Goal: Task Accomplishment & Management: Complete application form

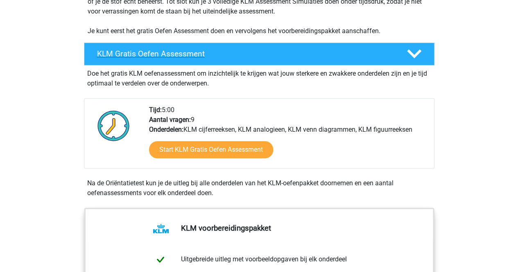
scroll to position [182, 0]
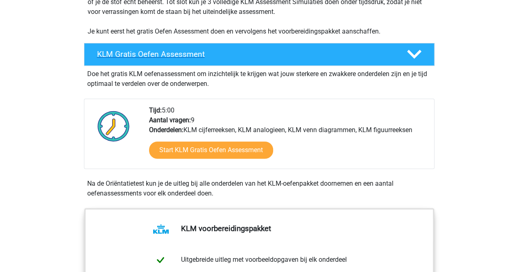
click at [412, 57] on icon at bounding box center [414, 54] width 14 height 14
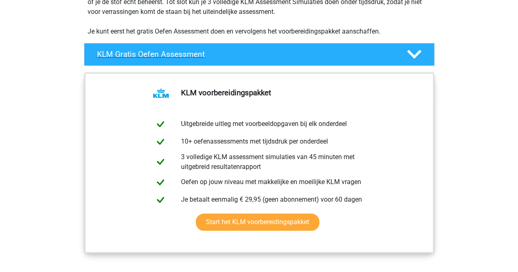
click at [405, 55] on div at bounding box center [413, 54] width 28 height 14
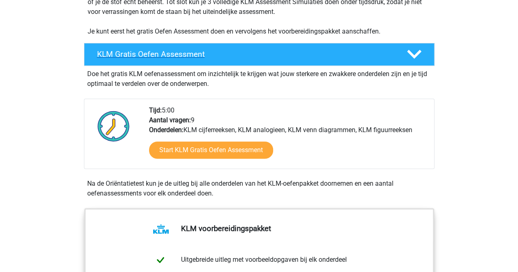
click at [414, 53] on icon at bounding box center [414, 54] width 14 height 14
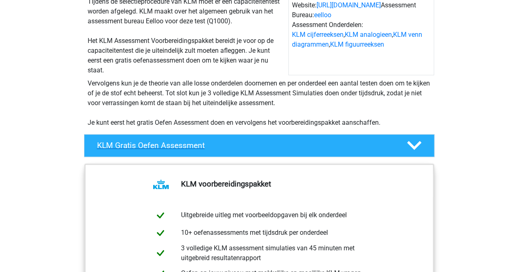
scroll to position [88, 0]
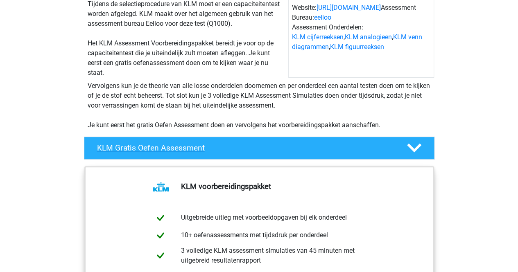
click at [416, 147] on polygon at bounding box center [414, 148] width 14 height 9
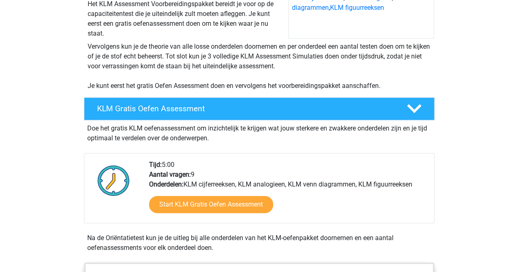
scroll to position [131, 0]
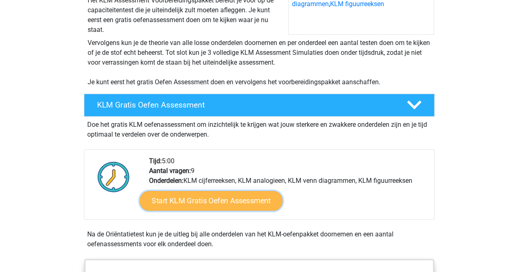
click at [206, 200] on link "Start KLM Gratis Oefen Assessment" at bounding box center [211, 201] width 143 height 20
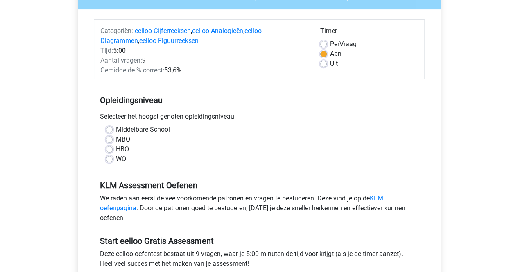
scroll to position [91, 0]
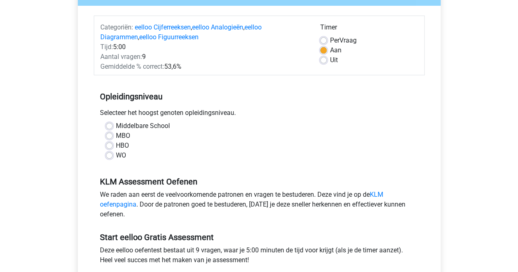
click at [116, 127] on label "Middelbare School" at bounding box center [143, 126] width 54 height 10
click at [110, 127] on input "Middelbare School" at bounding box center [109, 125] width 7 height 8
radio input "true"
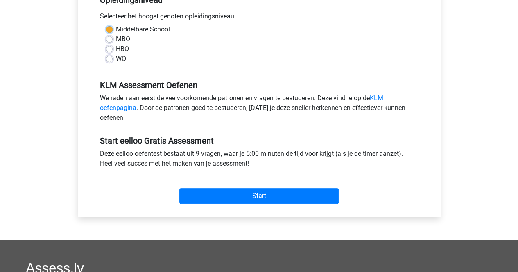
scroll to position [187, 0]
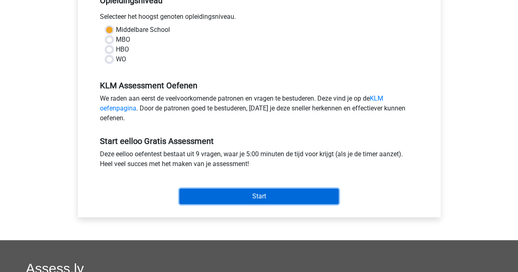
click at [243, 196] on input "Start" at bounding box center [258, 197] width 159 height 16
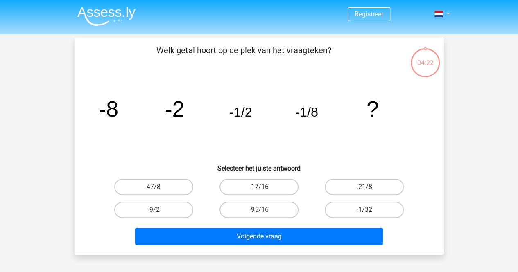
click at [358, 209] on label "-1/32" at bounding box center [364, 210] width 79 height 16
click at [364, 210] on input "-1/32" at bounding box center [366, 212] width 5 height 5
radio input "true"
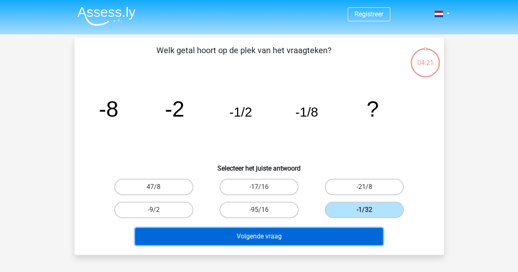
click at [296, 240] on button "Volgende vraag" at bounding box center [259, 236] width 248 height 17
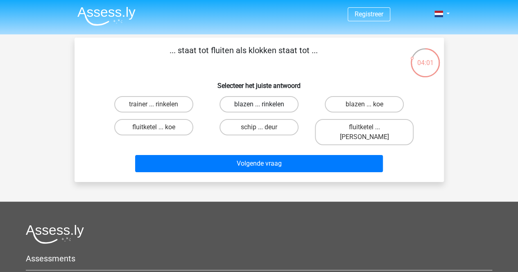
click at [247, 108] on label "blazen ... rinkelen" at bounding box center [258, 104] width 79 height 16
click at [259, 108] on input "blazen ... rinkelen" at bounding box center [261, 106] width 5 height 5
radio input "true"
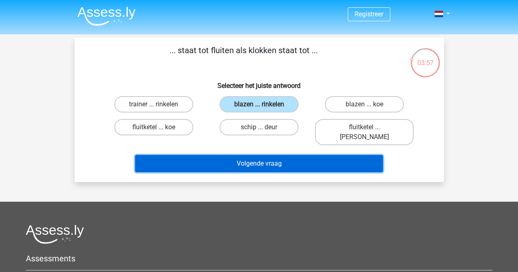
click at [244, 156] on button "Volgende vraag" at bounding box center [259, 163] width 248 height 17
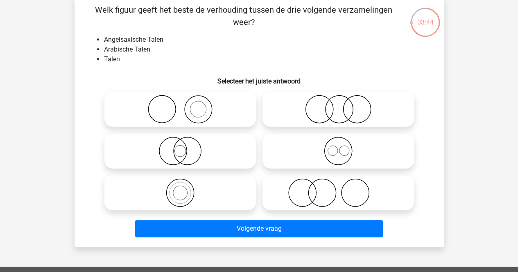
scroll to position [41, 0]
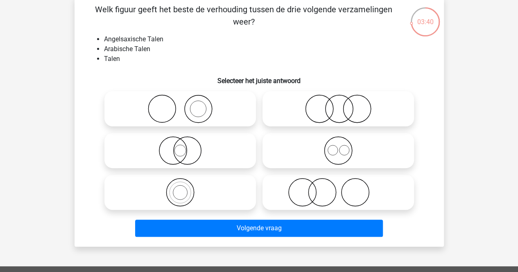
click at [323, 109] on icon at bounding box center [338, 109] width 145 height 29
click at [338, 105] on input "radio" at bounding box center [340, 102] width 5 height 5
radio input "true"
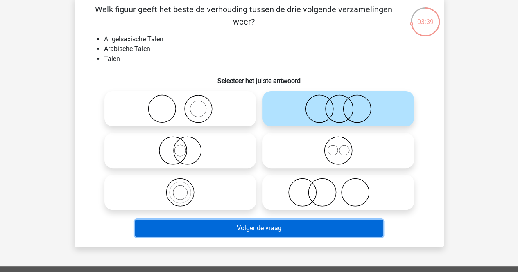
click at [313, 225] on button "Volgende vraag" at bounding box center [259, 228] width 248 height 17
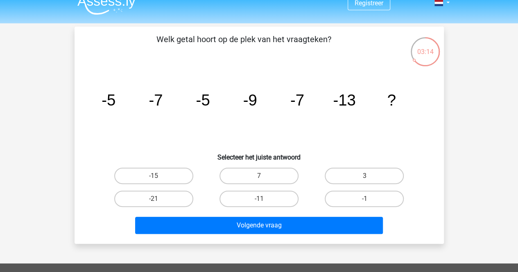
scroll to position [11, 0]
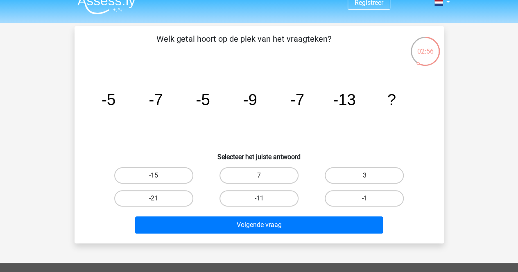
click at [244, 200] on label "-11" at bounding box center [258, 198] width 79 height 16
click at [259, 200] on input "-11" at bounding box center [261, 201] width 5 height 5
radio input "true"
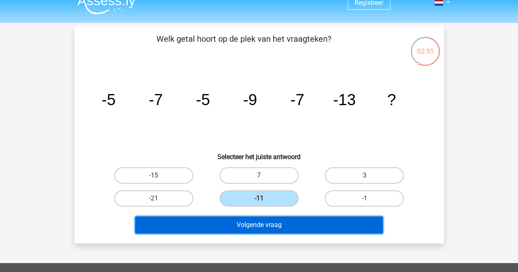
click at [244, 231] on button "Volgende vraag" at bounding box center [259, 225] width 248 height 17
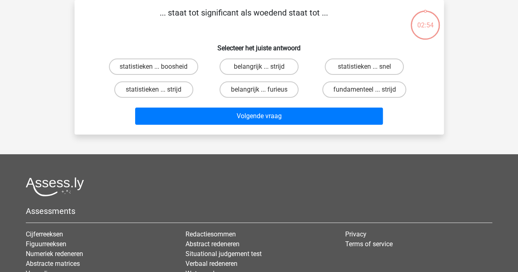
scroll to position [0, 0]
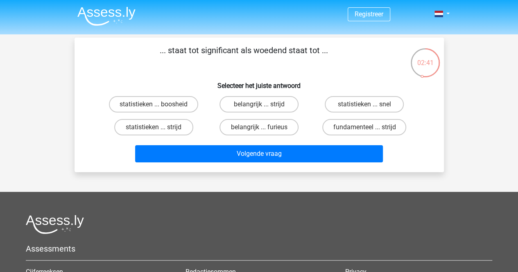
click at [156, 105] on input "statistieken ... boosheid" at bounding box center [156, 106] width 5 height 5
radio input "true"
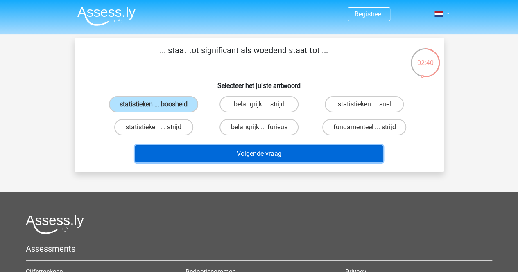
click at [235, 157] on button "Volgende vraag" at bounding box center [259, 153] width 248 height 17
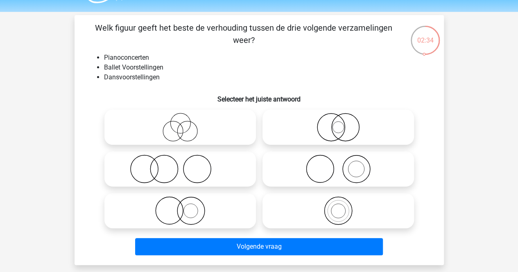
scroll to position [23, 0]
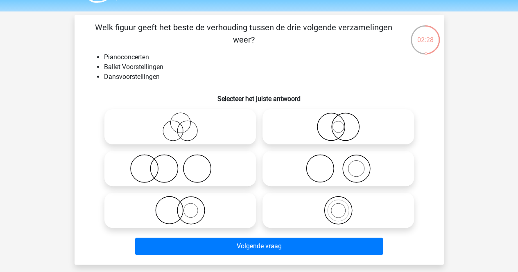
click at [335, 168] on icon at bounding box center [338, 168] width 145 height 29
click at [338, 165] on input "radio" at bounding box center [340, 161] width 5 height 5
radio input "true"
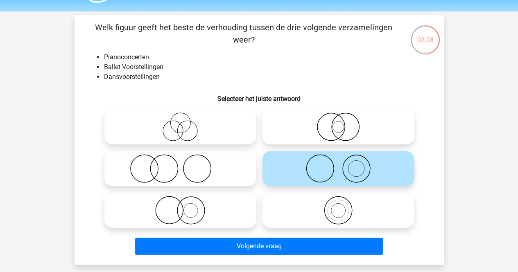
scroll to position [107, 0]
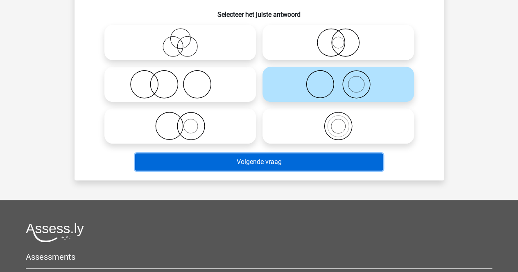
click at [296, 166] on button "Volgende vraag" at bounding box center [259, 162] width 248 height 17
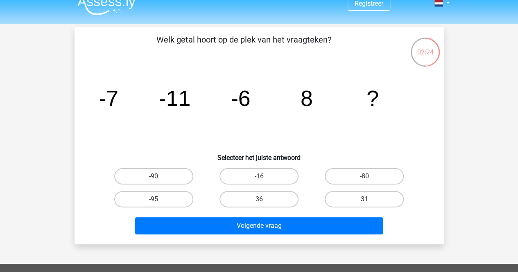
scroll to position [12, 0]
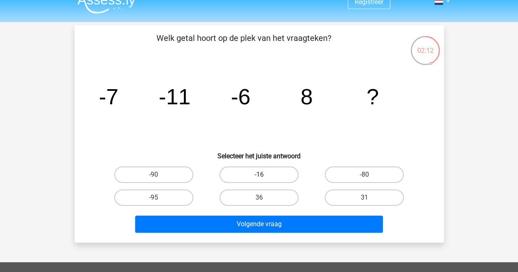
click at [254, 176] on label "-16" at bounding box center [258, 175] width 79 height 16
click at [259, 176] on input "-16" at bounding box center [261, 177] width 5 height 5
radio input "true"
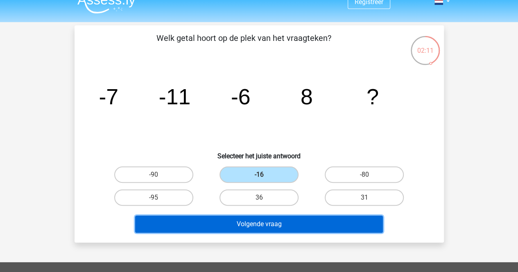
click at [255, 228] on button "Volgende vraag" at bounding box center [259, 224] width 248 height 17
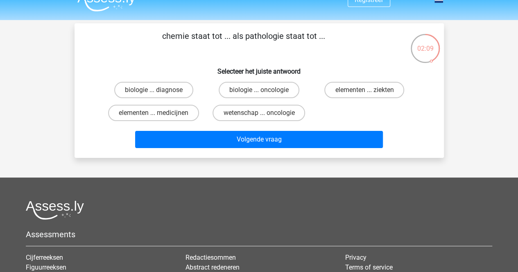
scroll to position [0, 0]
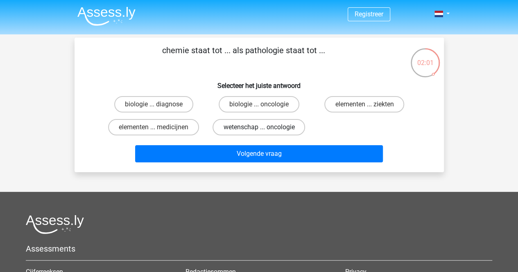
click at [265, 130] on label "wetenschap ... oncologie" at bounding box center [259, 127] width 93 height 16
click at [264, 130] on input "wetenschap ... oncologie" at bounding box center [261, 129] width 5 height 5
radio input "true"
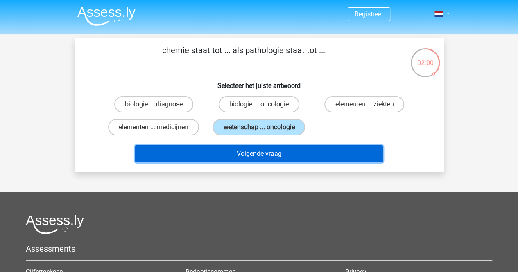
click at [262, 154] on button "Volgende vraag" at bounding box center [259, 153] width 248 height 17
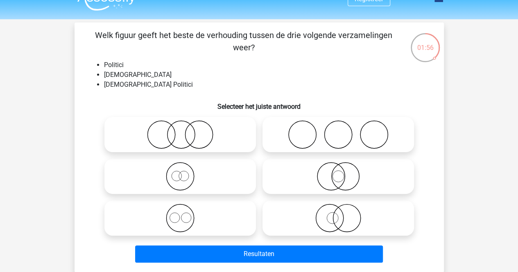
scroll to position [16, 0]
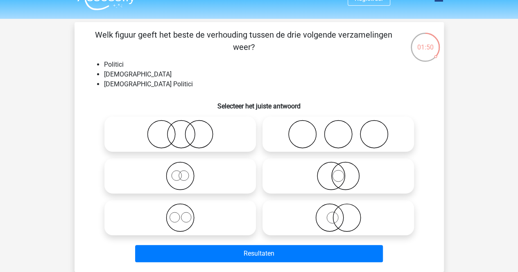
click at [214, 177] on icon at bounding box center [180, 176] width 145 height 29
click at [186, 172] on input "radio" at bounding box center [182, 169] width 5 height 5
radio input "true"
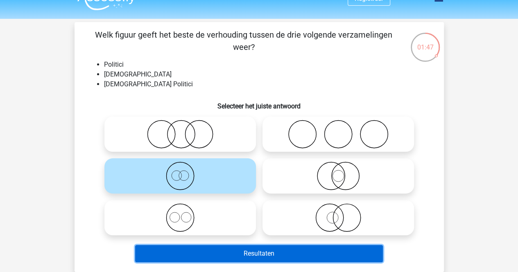
click at [272, 256] on button "Resultaten" at bounding box center [259, 253] width 248 height 17
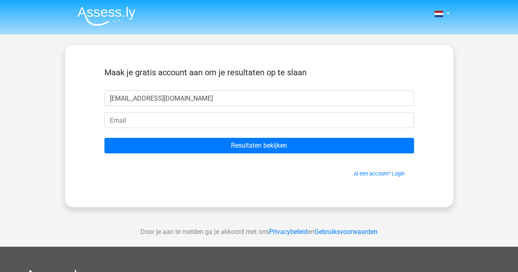
type input "[EMAIL_ADDRESS][DOMAIN_NAME]"
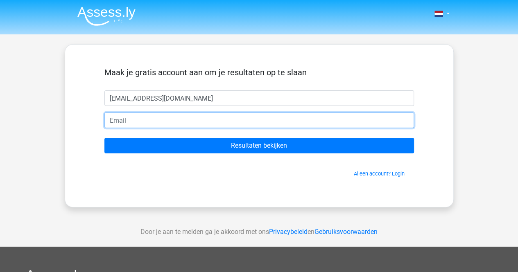
click at [198, 114] on input "email" at bounding box center [259, 121] width 310 height 16
type input "[EMAIL_ADDRESS][DOMAIN_NAME]"
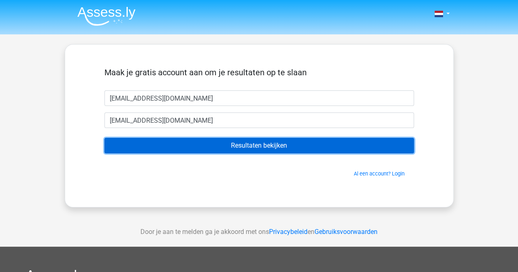
click at [272, 147] on input "Resultaten bekijken" at bounding box center [259, 146] width 310 height 16
